Goal: Check status: Check status

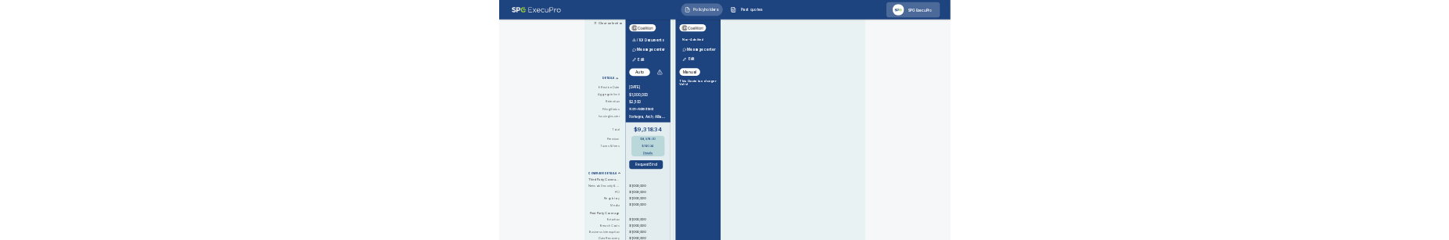
scroll to position [399, 0]
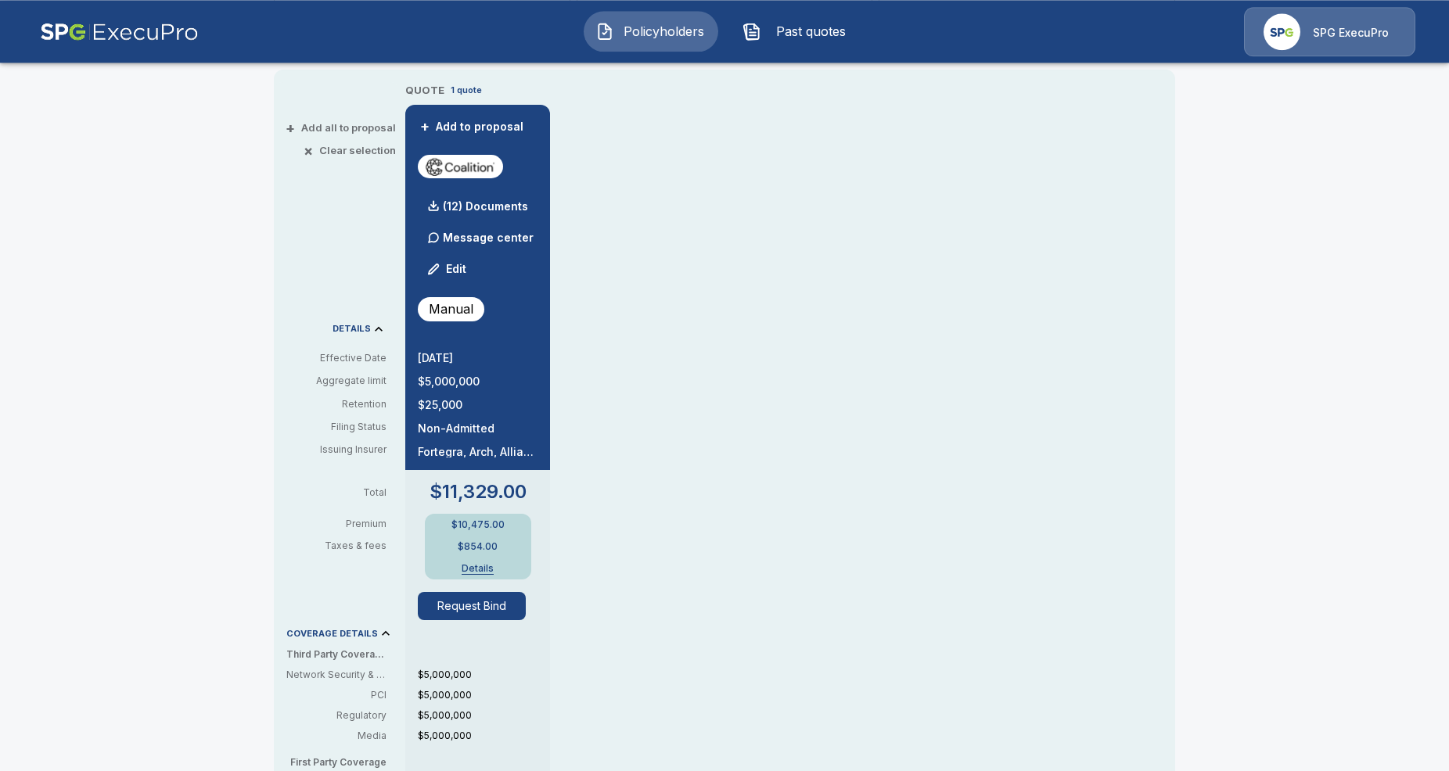
scroll to position [319, 0]
click at [849, 602] on div "QUOTE 1 quote + Add to proposal (12) Documents Message center Edit Manual 9/17/…" at bounding box center [790, 589] width 770 height 1011
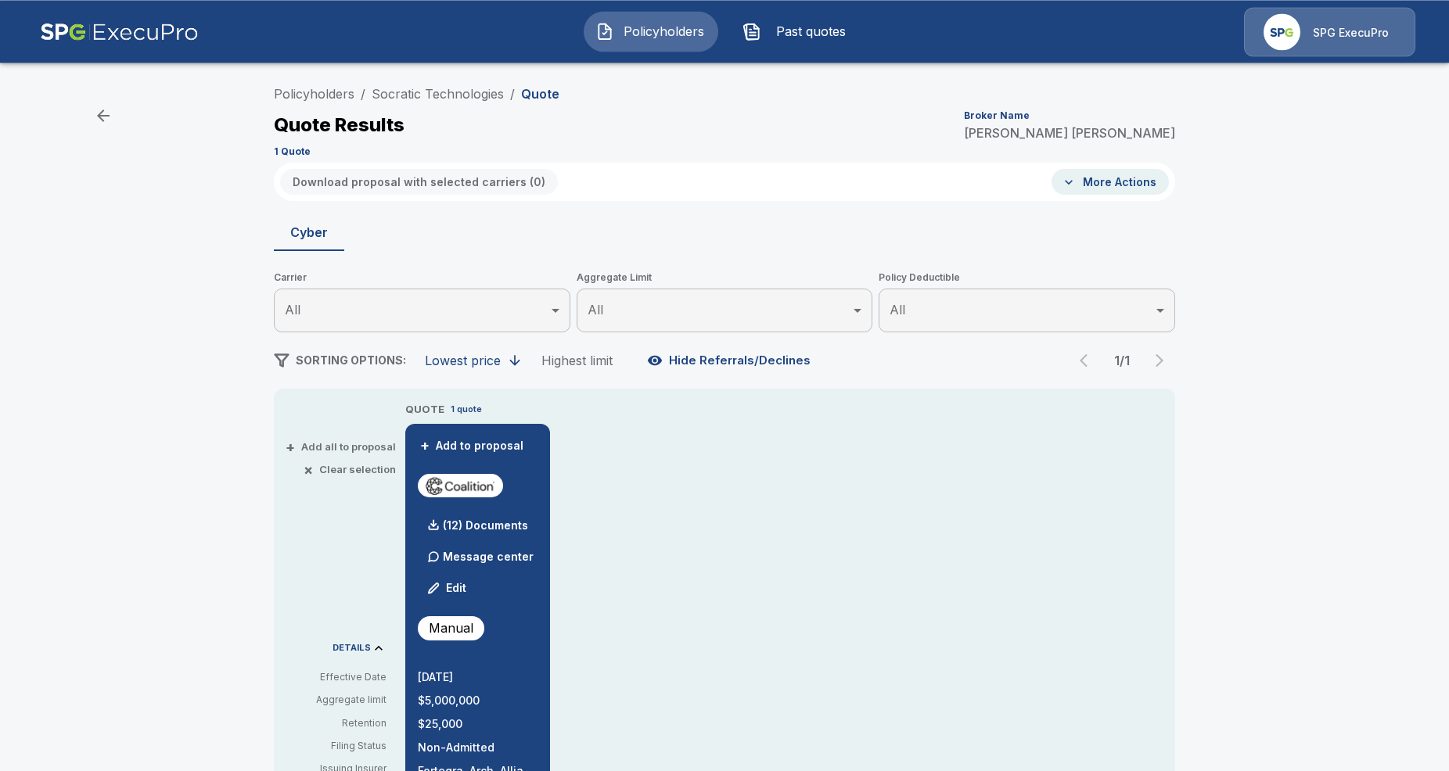
scroll to position [0, 0]
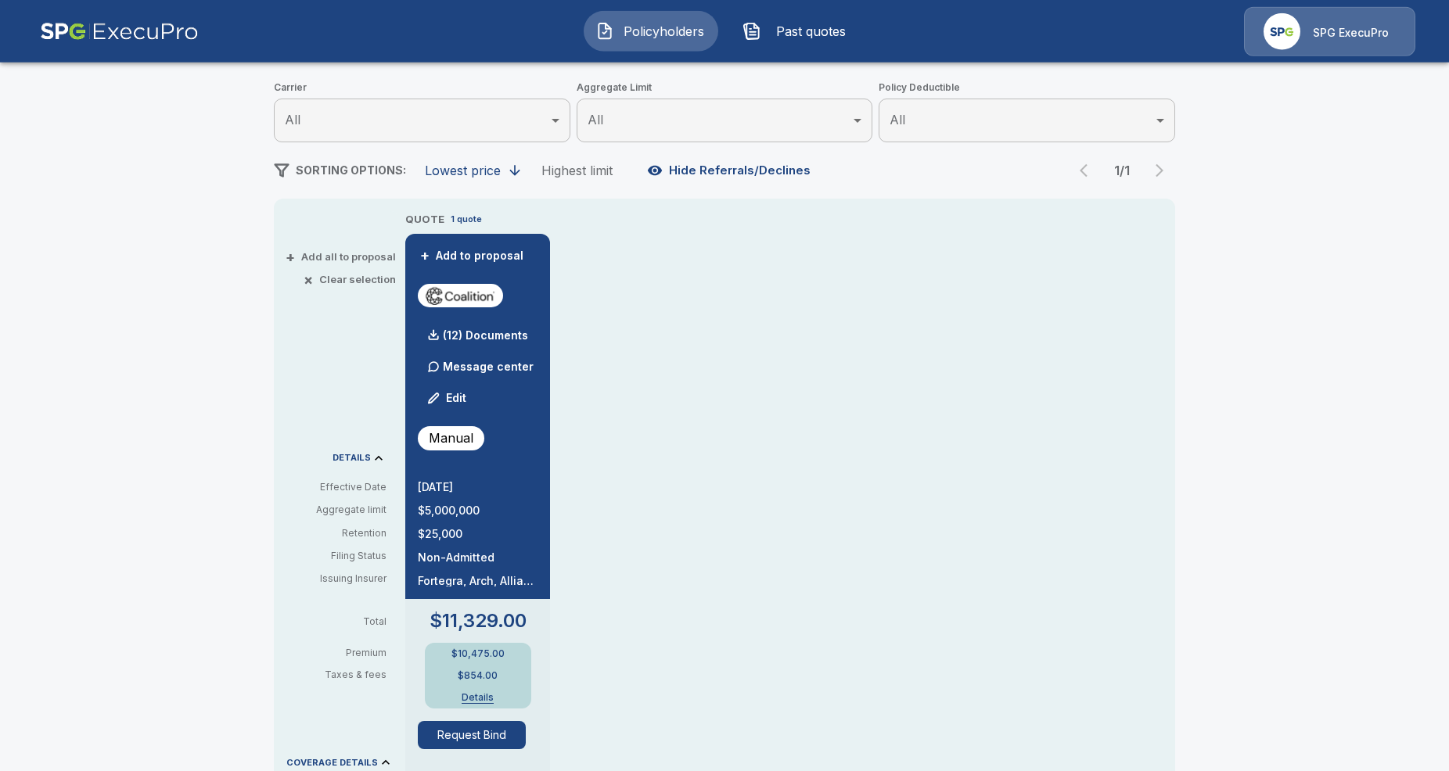
scroll to position [160, 0]
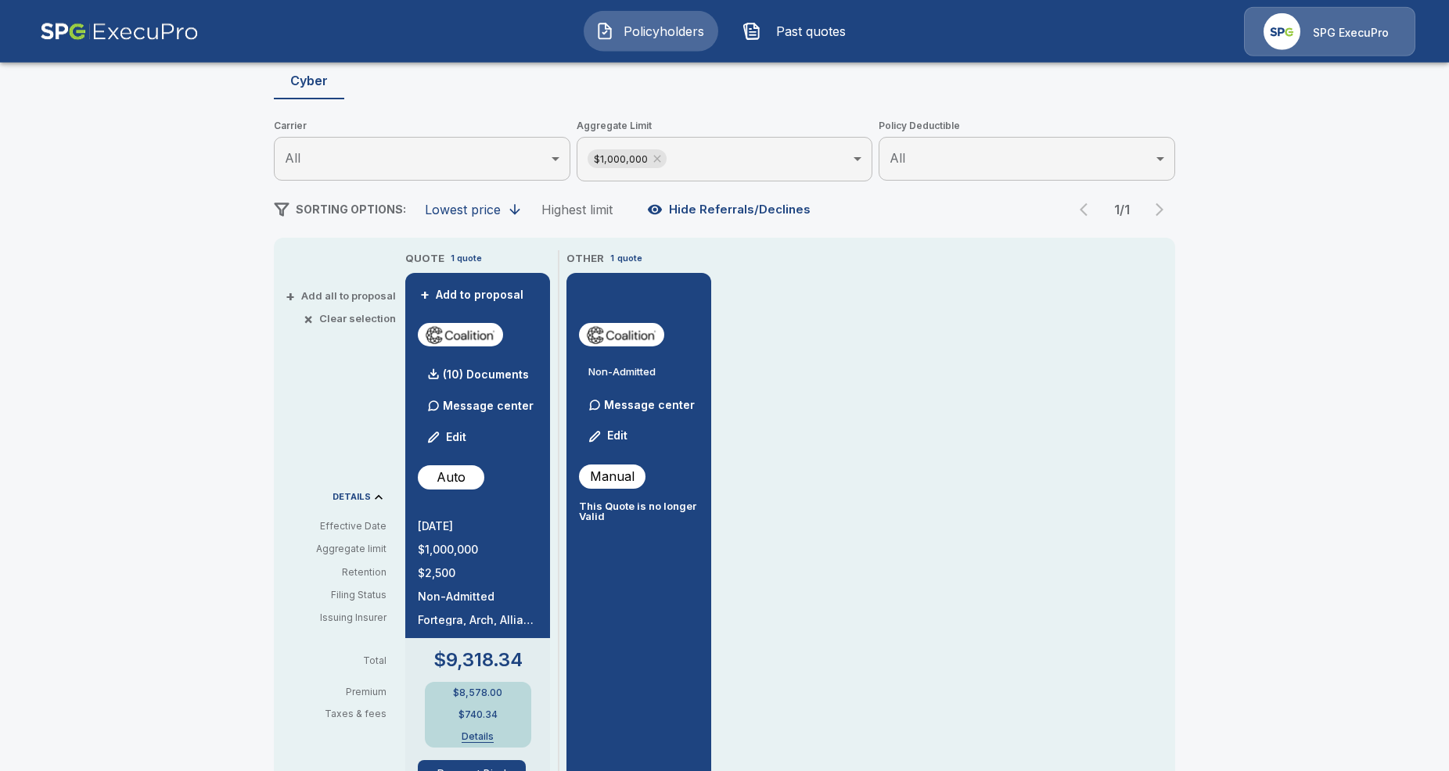
scroll to position [160, 0]
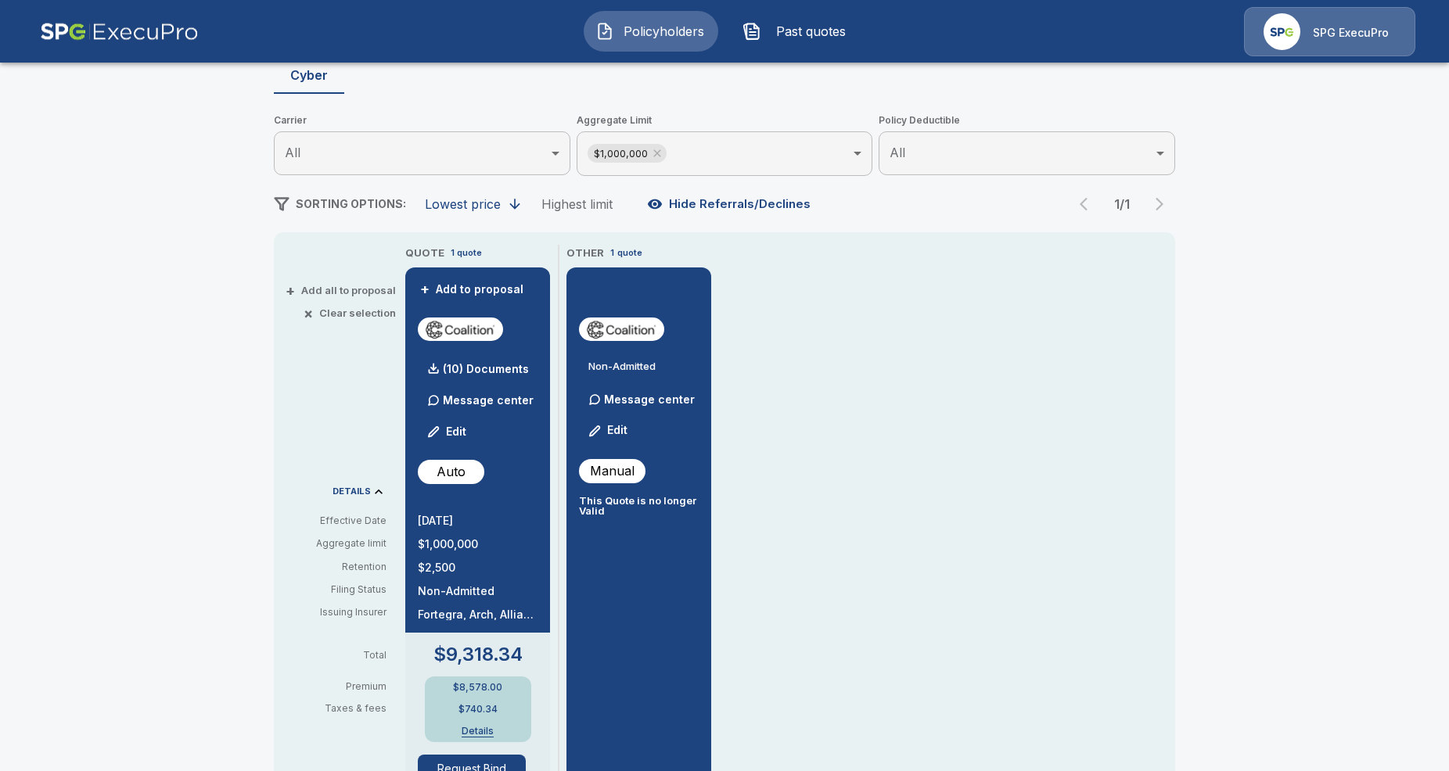
click at [181, 433] on div "Policyholders / Recycling & Disposal Services, Inc / Quote Quote Results Broker…" at bounding box center [724, 663] width 1449 height 1496
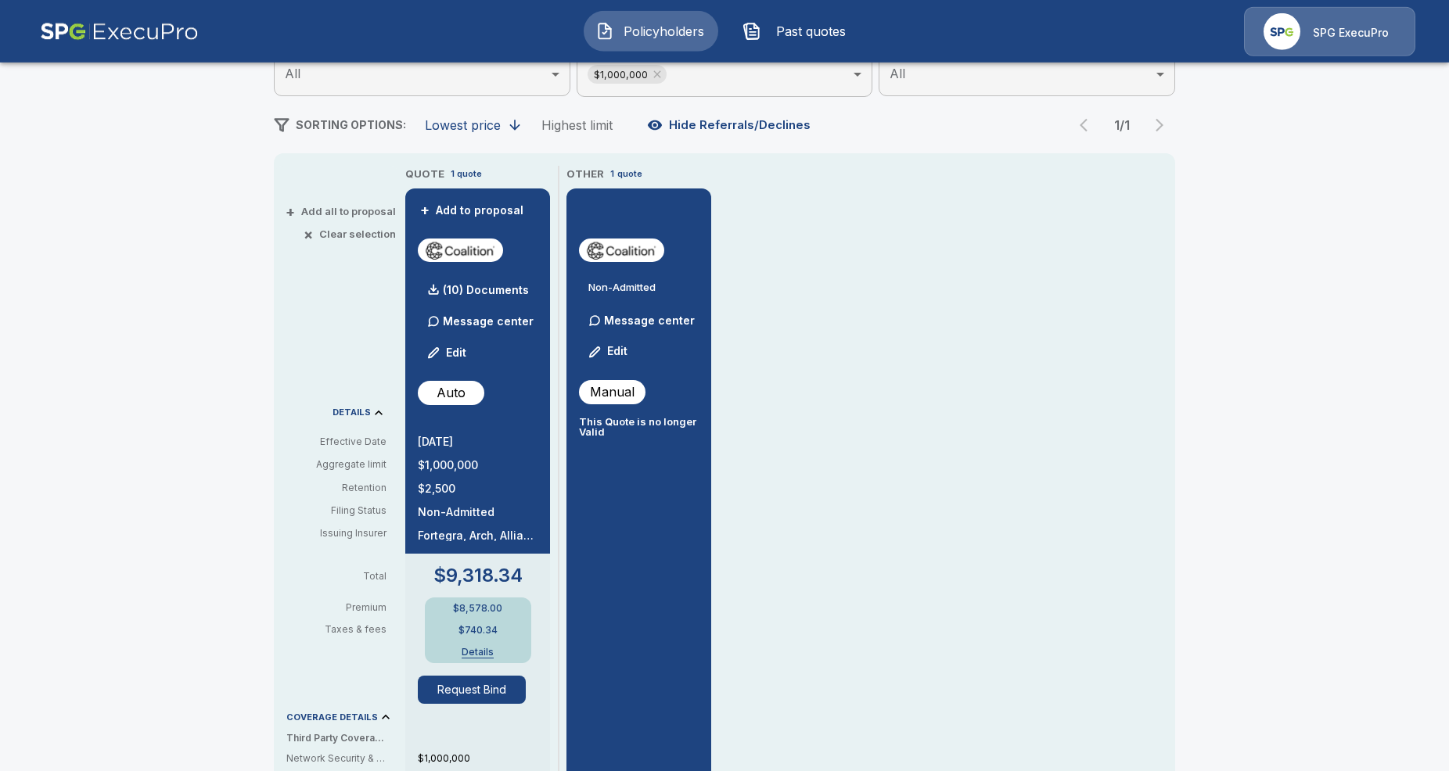
scroll to position [239, 0]
